Goal: Go to known website: Go to known website

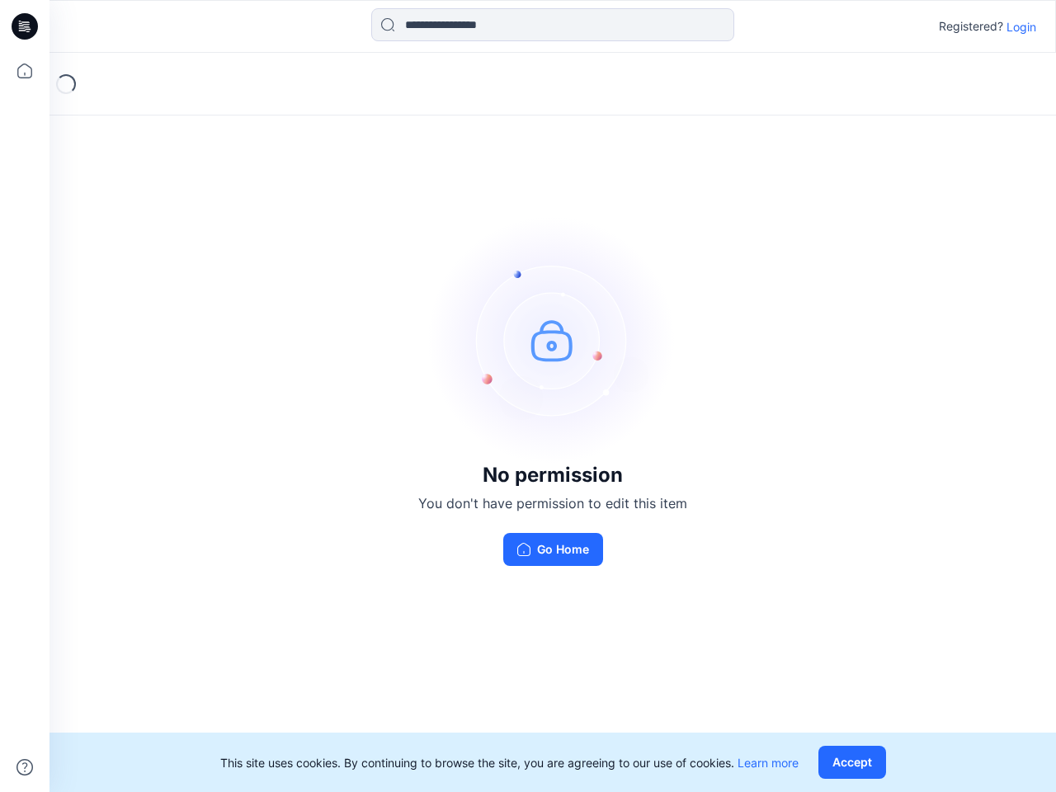
click at [528, 396] on img at bounding box center [552, 339] width 247 height 247
click at [26, 26] on icon at bounding box center [27, 26] width 7 height 1
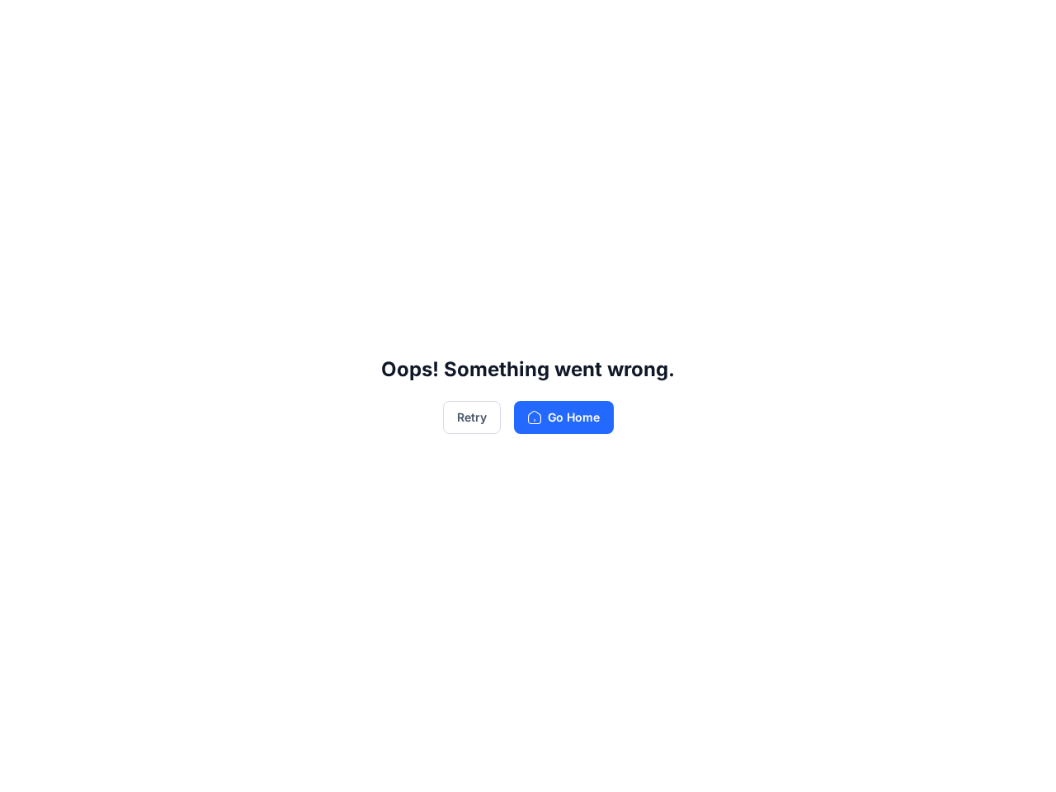
click at [25, 71] on div "Oops! Something went wrong. Retry Go Home" at bounding box center [528, 396] width 1056 height 792
click at [25, 767] on div "Oops! Something went wrong. Retry Go Home" at bounding box center [528, 396] width 1056 height 792
click at [553, 25] on div "Oops! Something went wrong. Retry Go Home" at bounding box center [528, 396] width 1056 height 792
click at [1021, 26] on div "Oops! Something went wrong. Retry Go Home" at bounding box center [528, 396] width 1056 height 792
click at [855, 762] on div "Oops! Something went wrong. Retry Go Home" at bounding box center [528, 396] width 1056 height 792
